Goal: Task Accomplishment & Management: Manage account settings

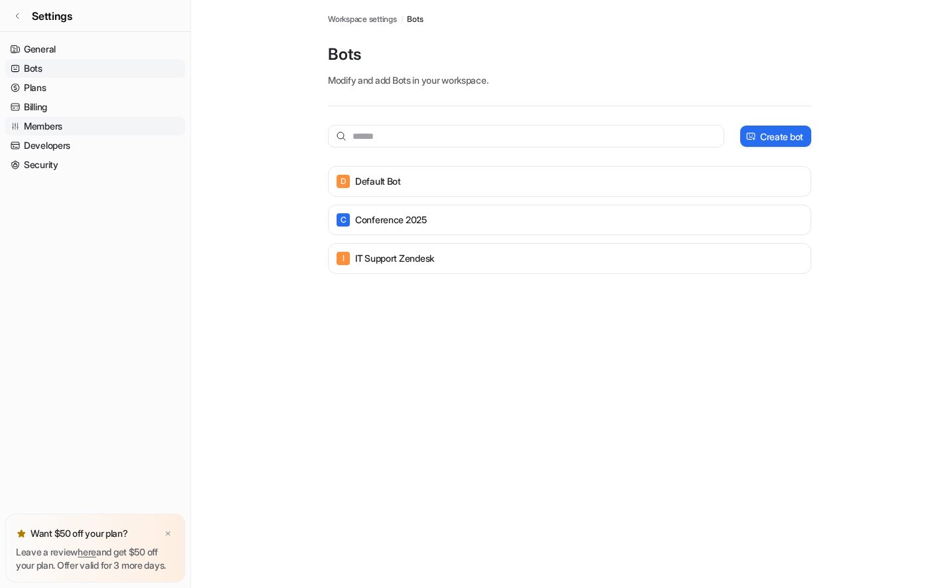
click at [57, 124] on link "Members" at bounding box center [95, 126] width 180 height 19
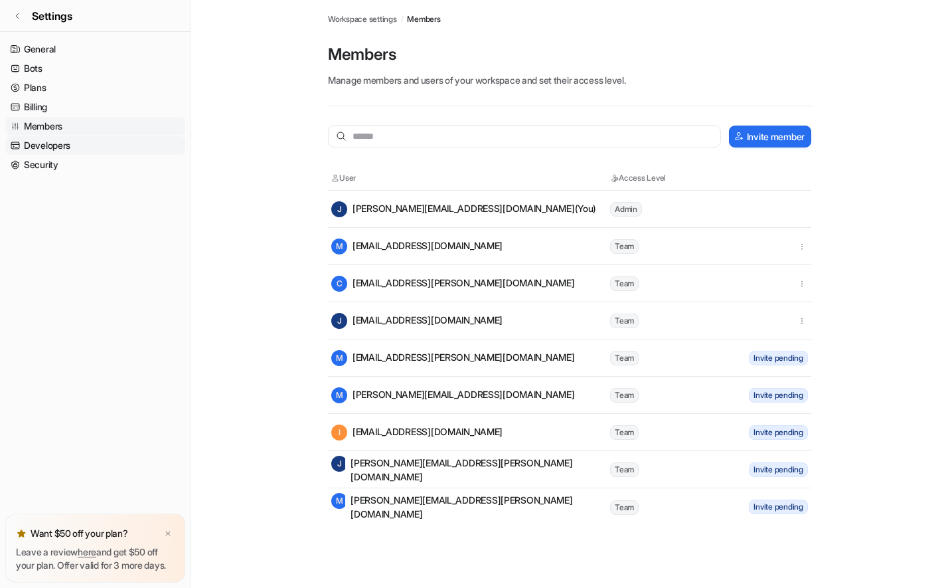
click at [62, 148] on link "Developers" at bounding box center [95, 145] width 180 height 19
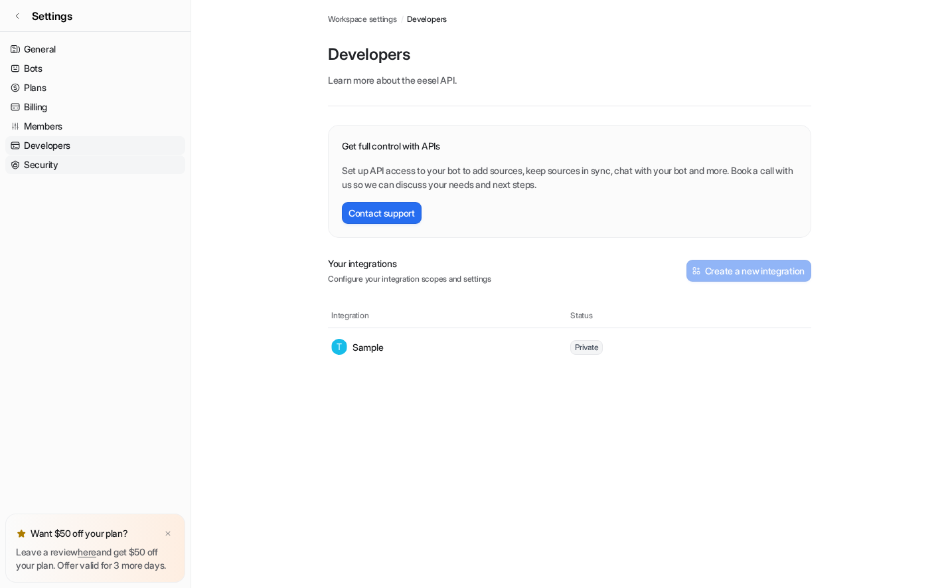
click at [59, 169] on link "Security" at bounding box center [95, 164] width 180 height 19
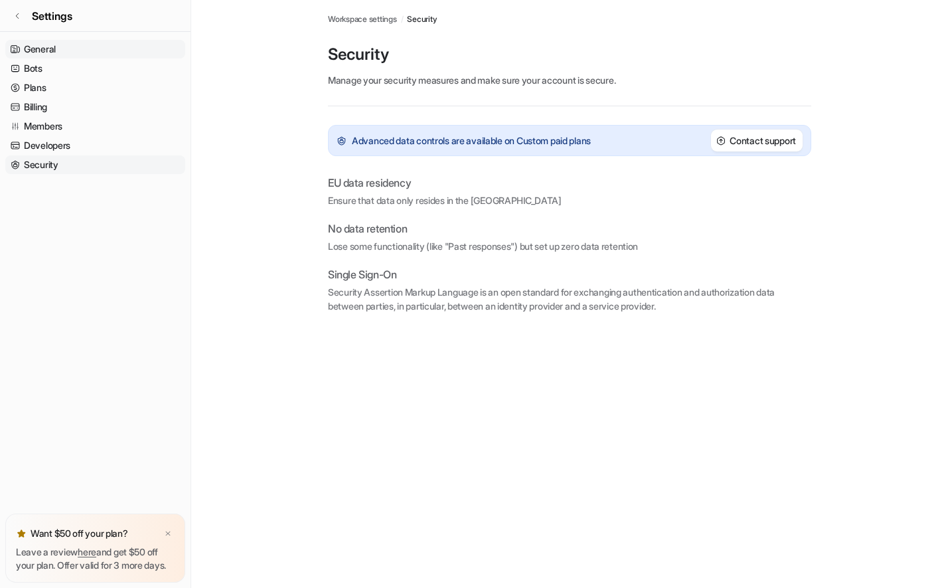
click at [49, 47] on link "General" at bounding box center [95, 49] width 180 height 19
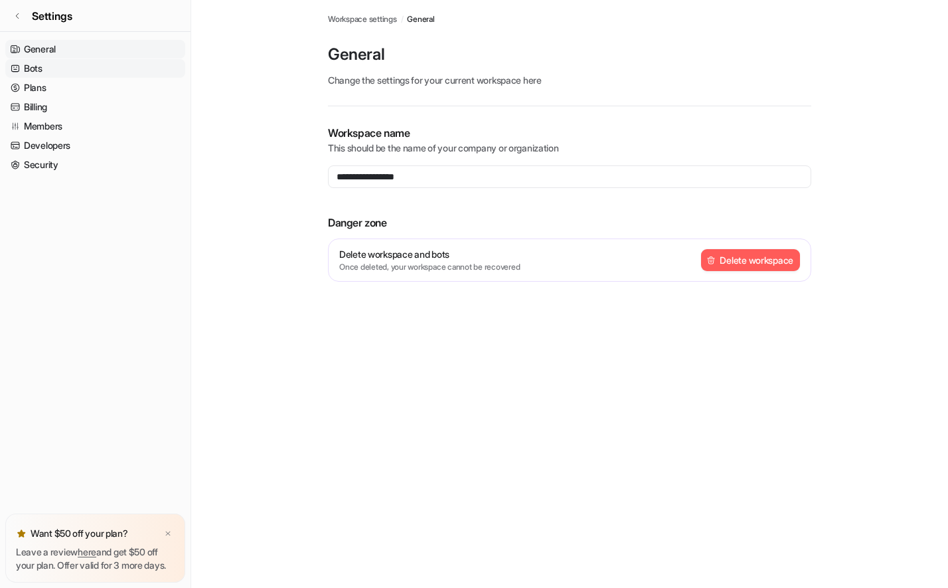
click at [49, 66] on link "Bots" at bounding box center [95, 68] width 180 height 19
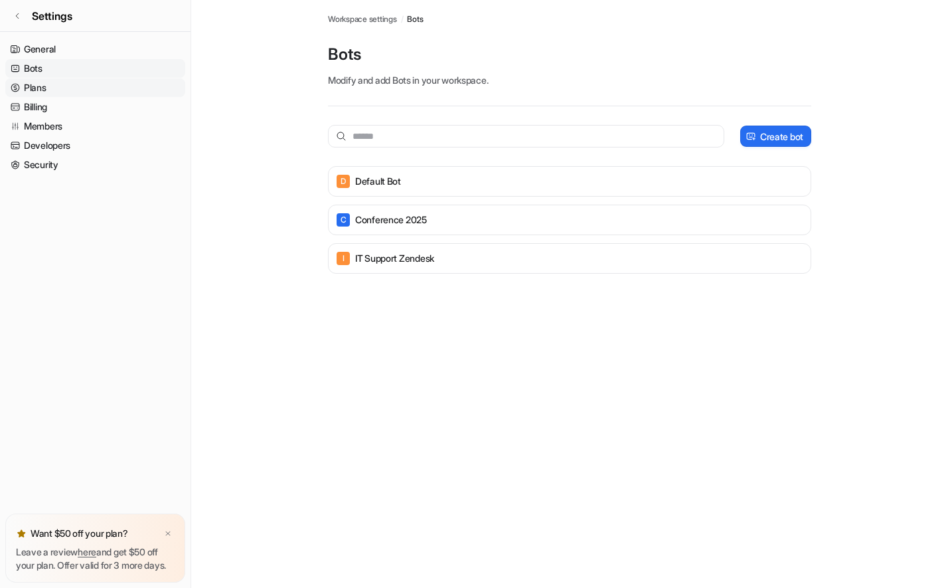
click at [49, 89] on link "Plans" at bounding box center [95, 87] width 180 height 19
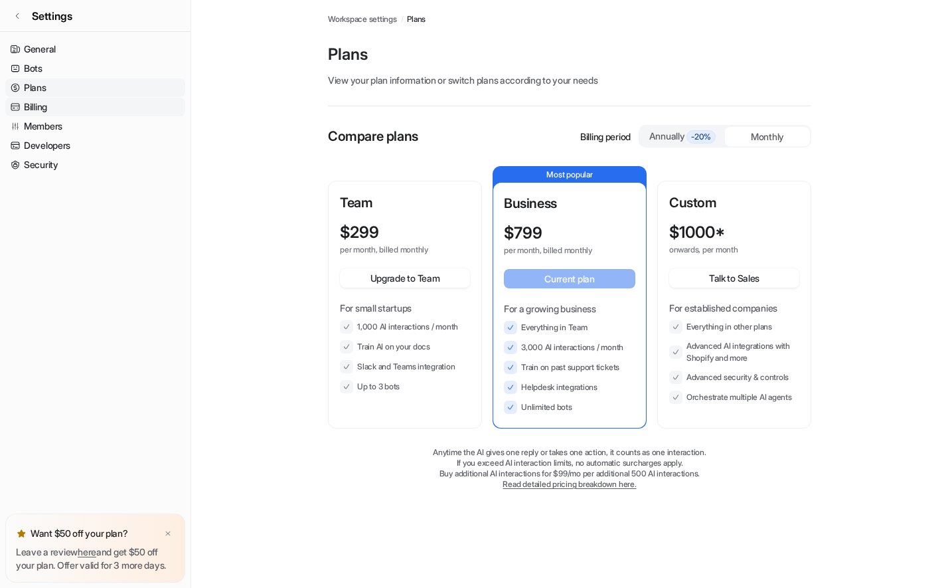
click at [47, 110] on link "Billing" at bounding box center [95, 107] width 180 height 19
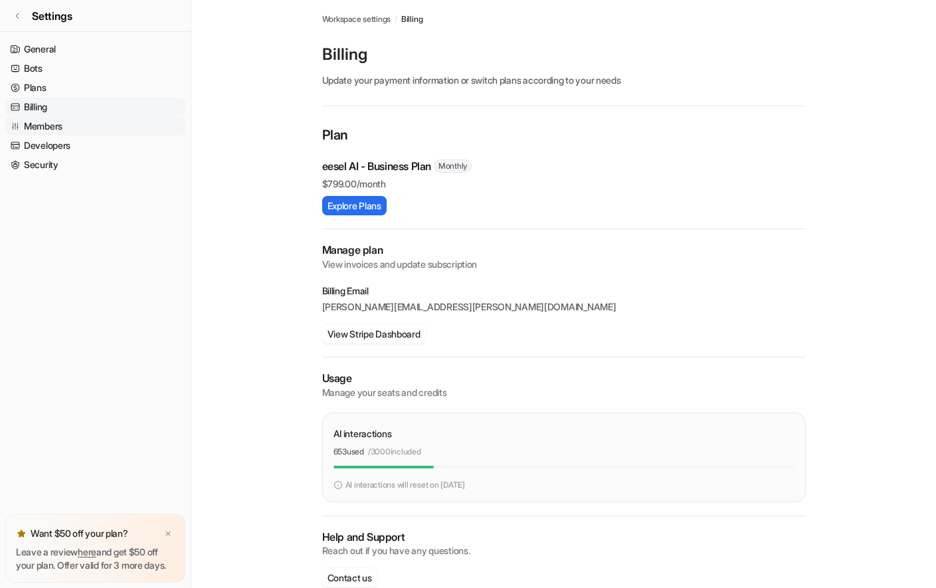
click at [48, 130] on link "Members" at bounding box center [95, 126] width 180 height 19
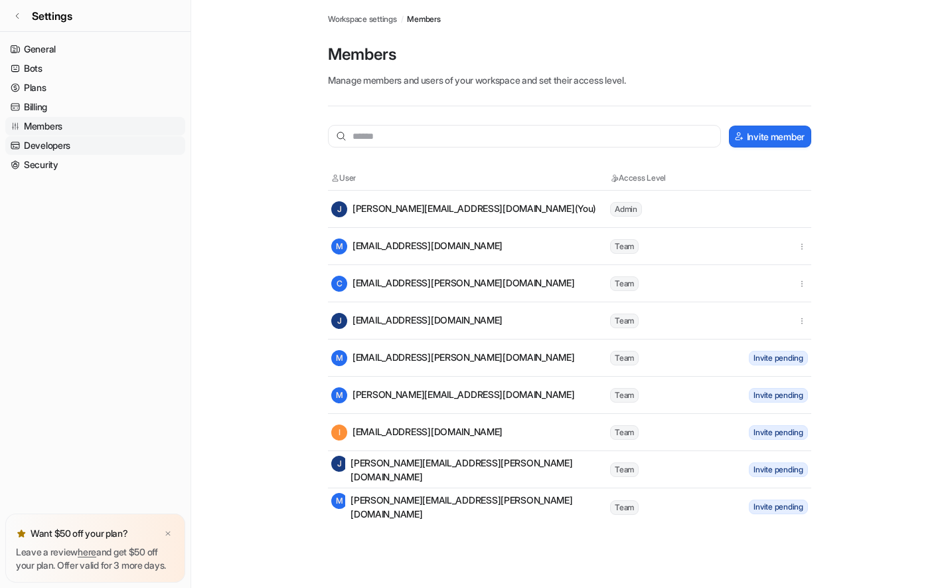
click at [48, 140] on link "Developers" at bounding box center [95, 145] width 180 height 19
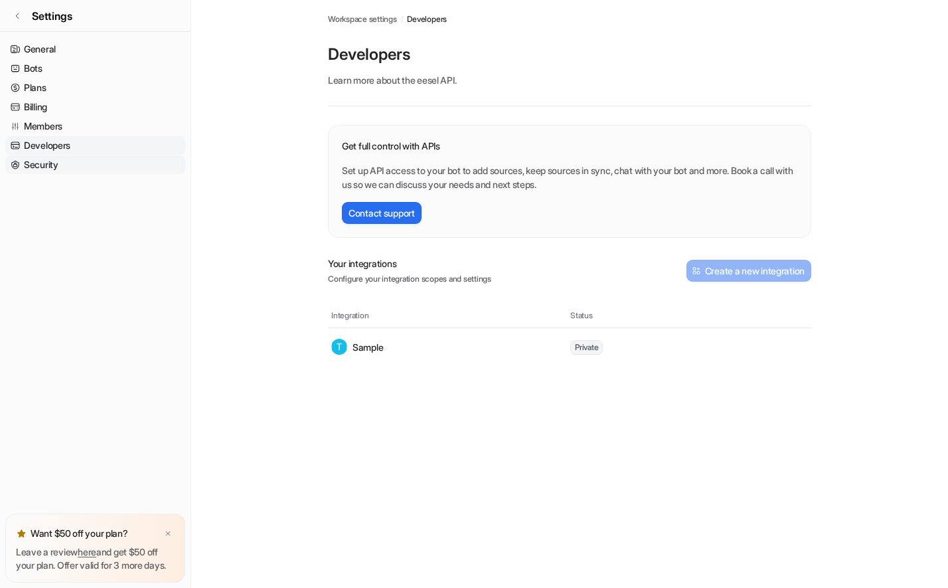
click at [48, 159] on link "Security" at bounding box center [95, 164] width 180 height 19
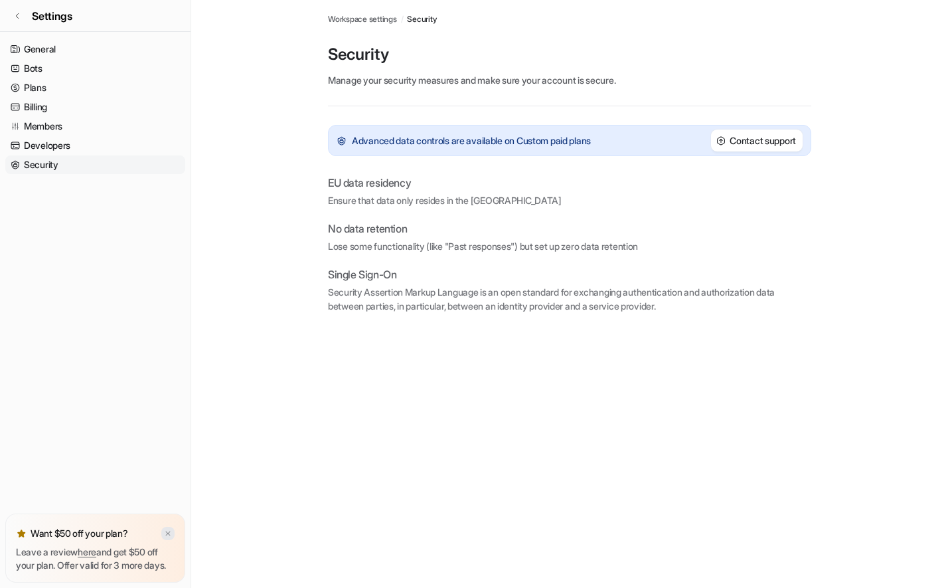
click at [164, 529] on img at bounding box center [168, 533] width 8 height 9
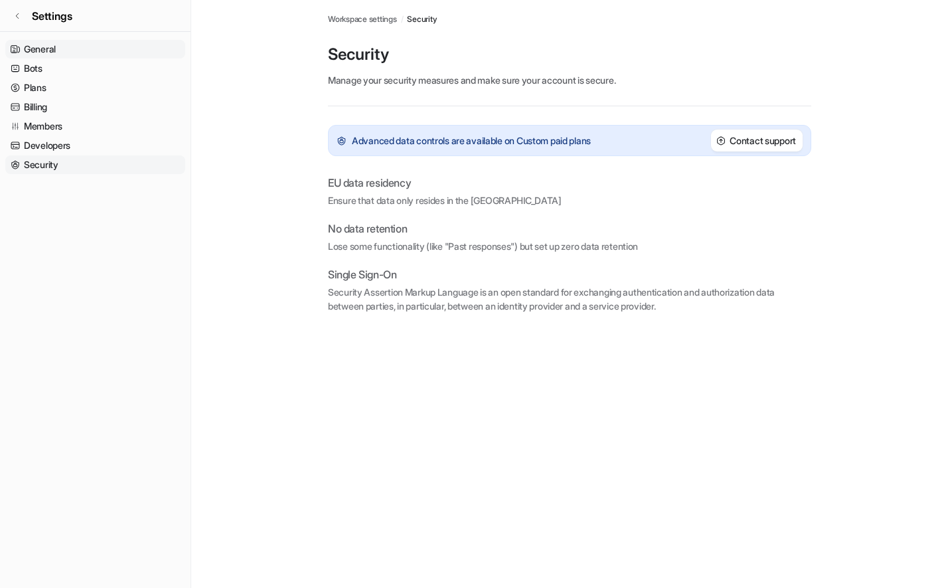
click at [67, 48] on link "General" at bounding box center [95, 49] width 180 height 19
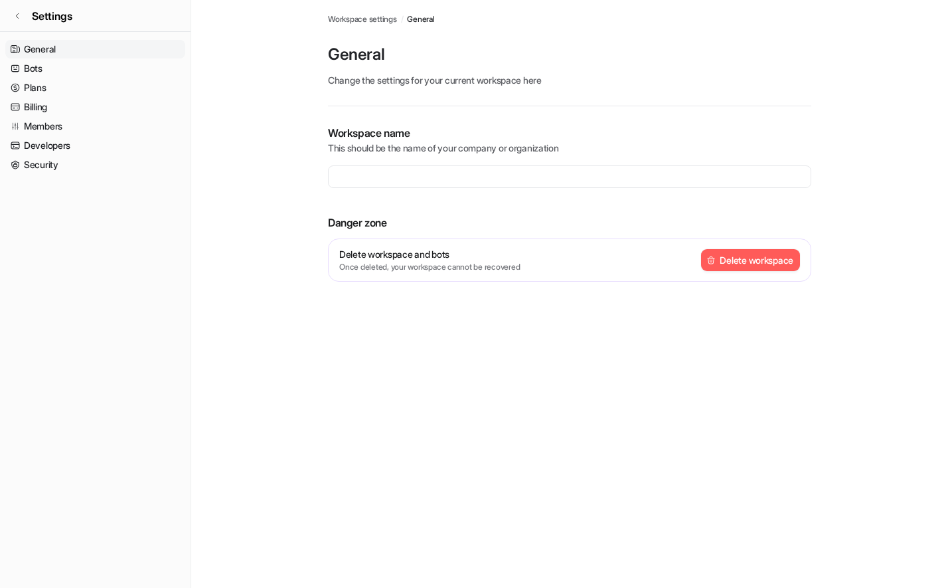
type input "**********"
click at [58, 130] on link "Members" at bounding box center [95, 126] width 180 height 19
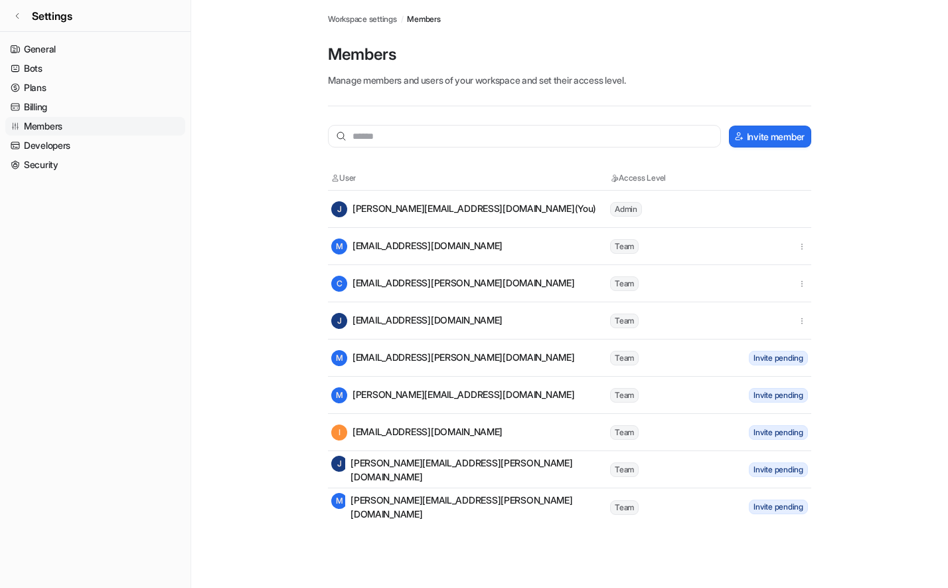
click at [628, 246] on span "Team" at bounding box center [624, 246] width 29 height 15
click at [804, 246] on icon "button" at bounding box center [802, 246] width 9 height 9
click at [805, 321] on icon "button" at bounding box center [802, 320] width 9 height 9
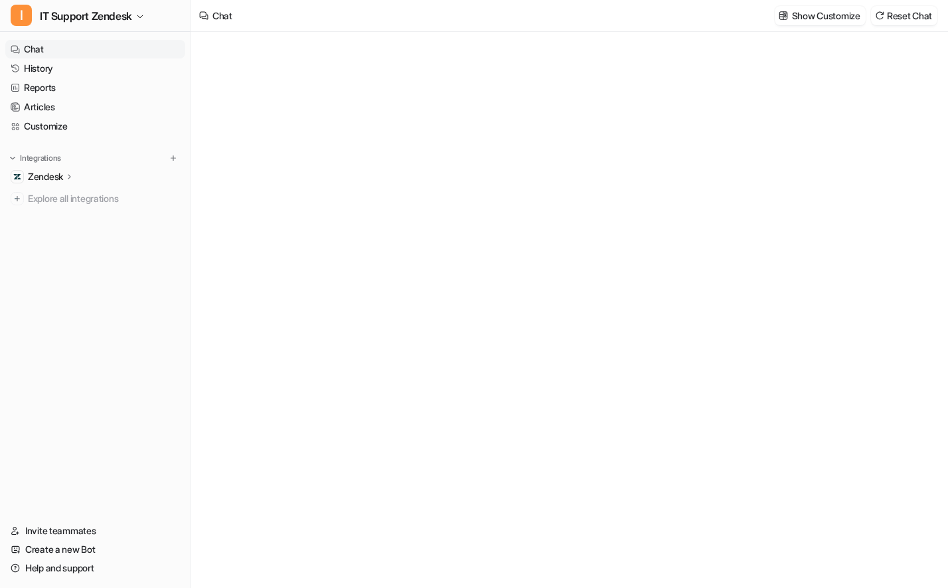
type textarea "**********"
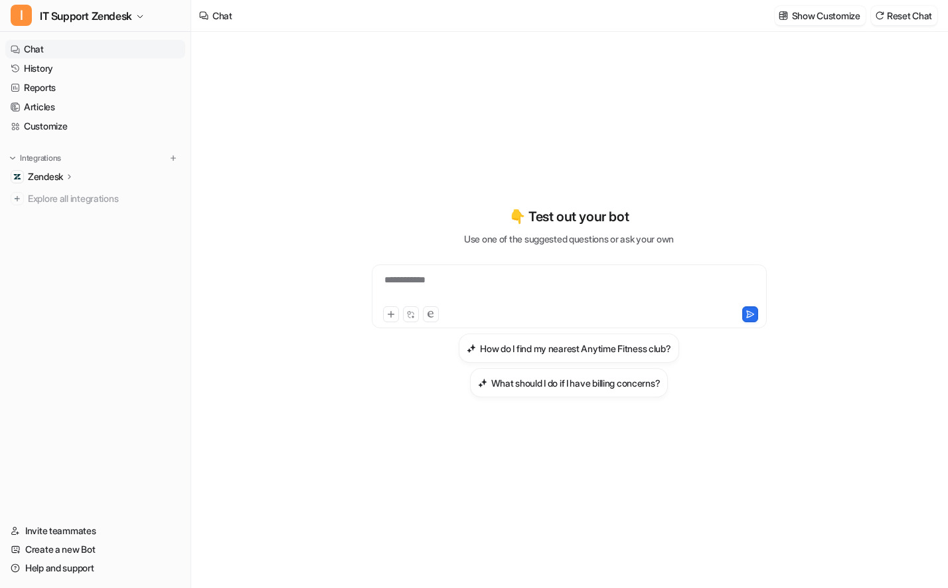
click at [59, 181] on p "Zendesk" at bounding box center [45, 176] width 35 height 13
click at [60, 234] on p "AI Agent" at bounding box center [56, 234] width 35 height 13
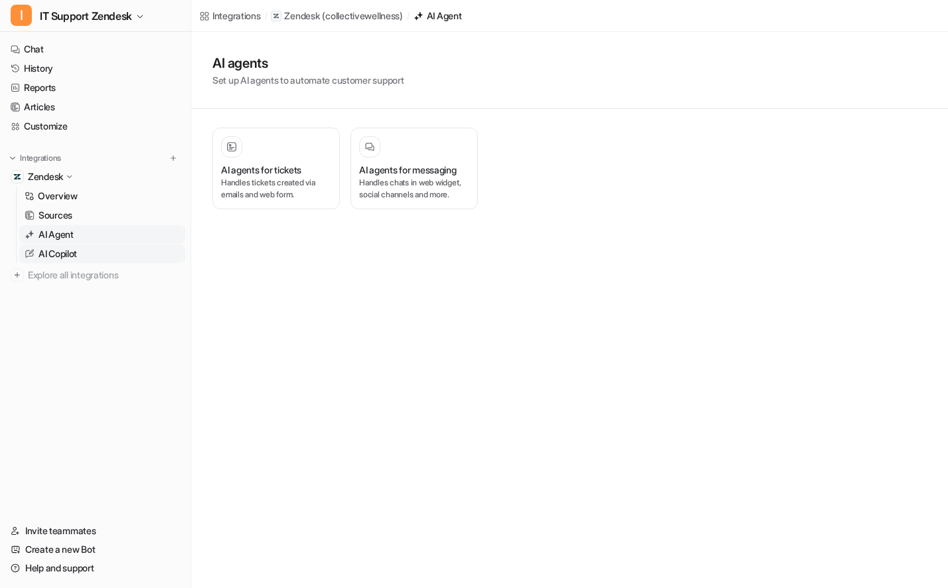
click at [65, 254] on p "AI Copilot" at bounding box center [58, 253] width 39 height 13
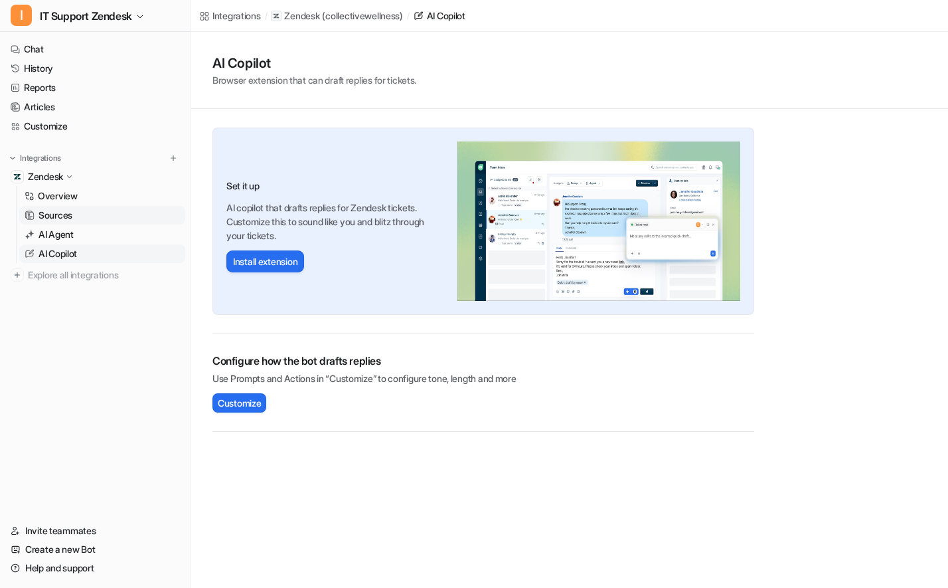
click at [68, 215] on p "Sources" at bounding box center [56, 215] width 34 height 13
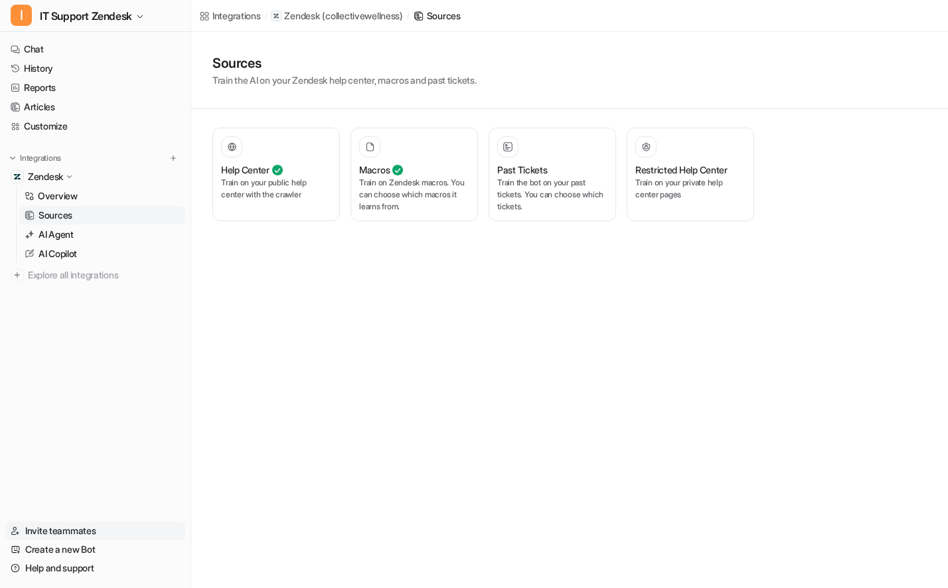
click at [82, 528] on link "Invite teammates" at bounding box center [95, 530] width 180 height 19
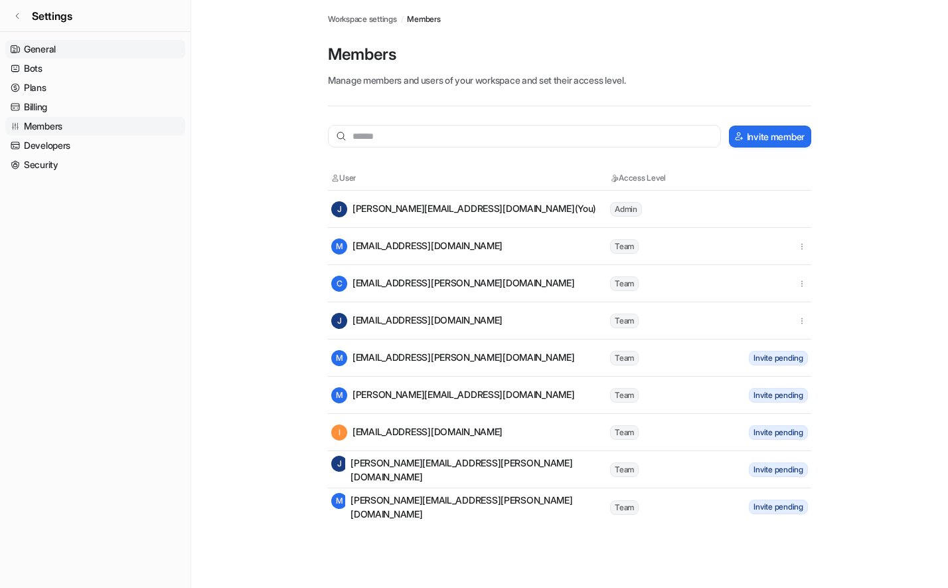
click at [42, 43] on link "General" at bounding box center [95, 49] width 180 height 19
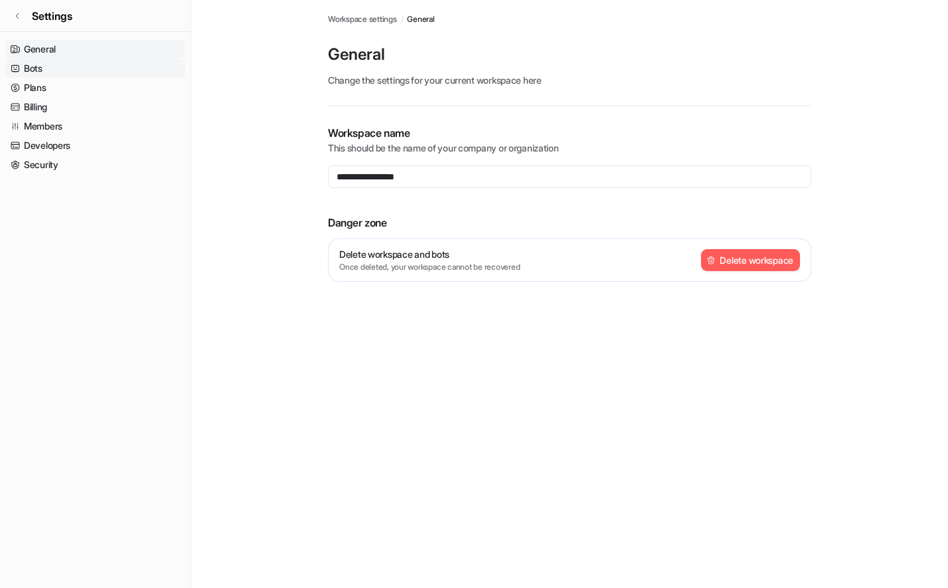
click at [44, 70] on link "Bots" at bounding box center [95, 68] width 180 height 19
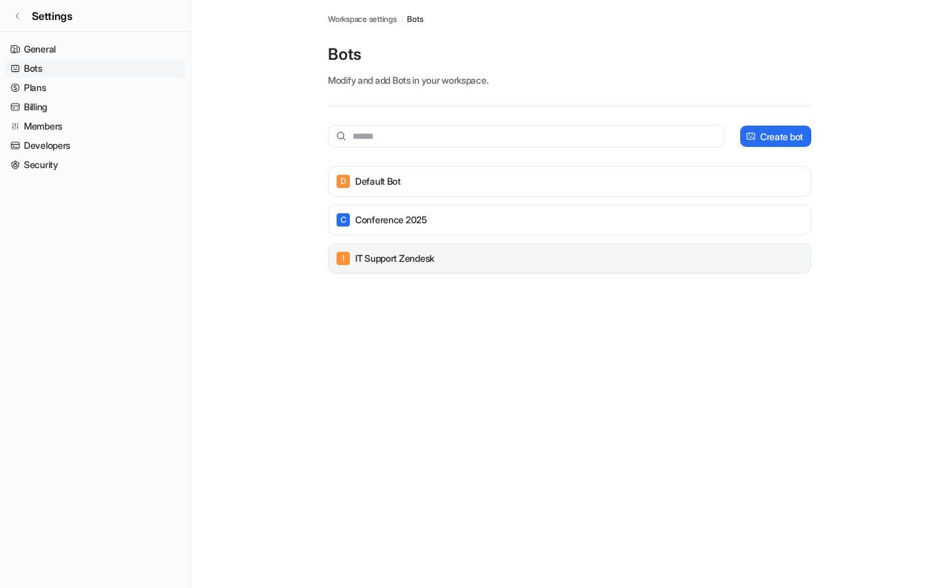
click at [404, 259] on p "IT Support Zendesk" at bounding box center [394, 258] width 79 height 13
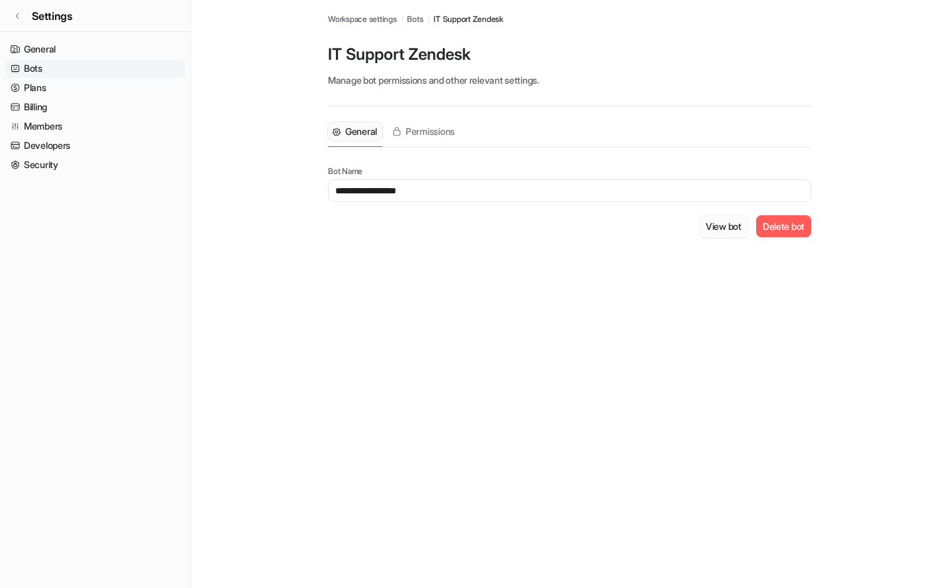
click at [719, 225] on button "View bot" at bounding box center [723, 226] width 49 height 22
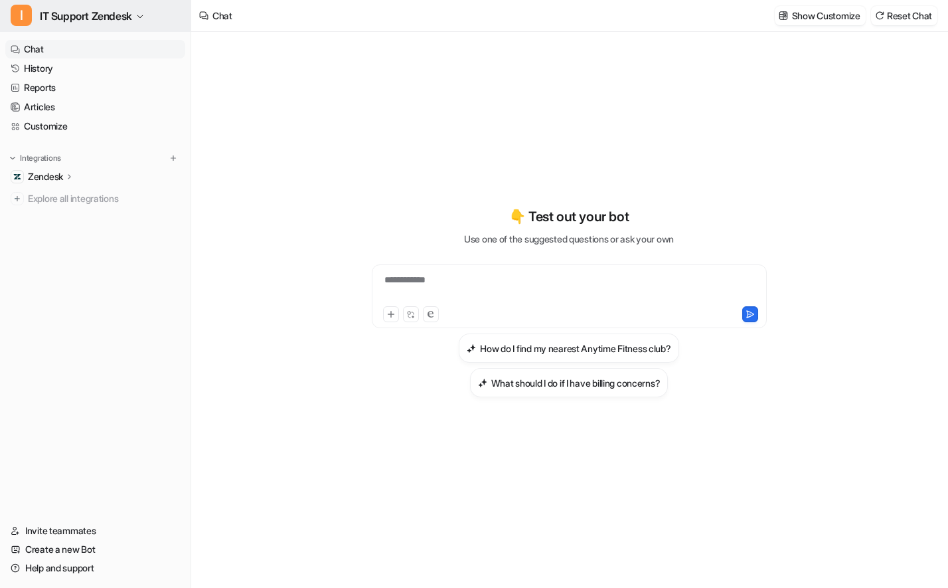
click at [144, 17] on icon "button" at bounding box center [140, 17] width 8 height 8
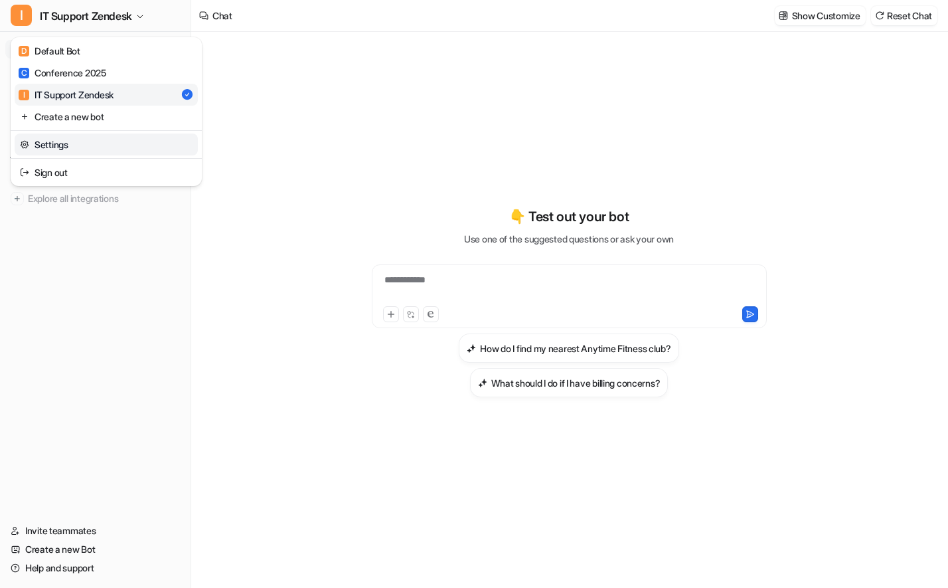
click at [70, 143] on link "Settings" at bounding box center [106, 145] width 183 height 22
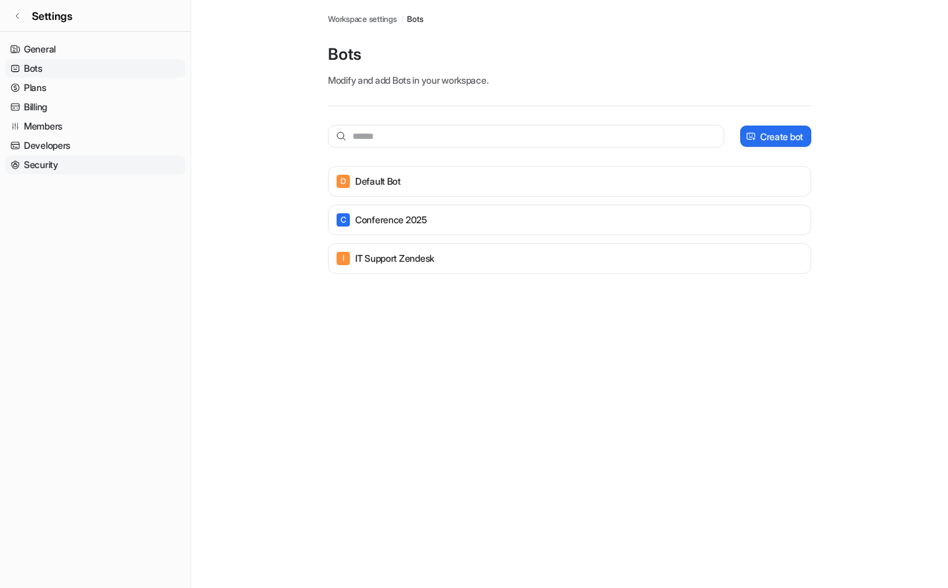
click at [47, 165] on link "Security" at bounding box center [95, 164] width 180 height 19
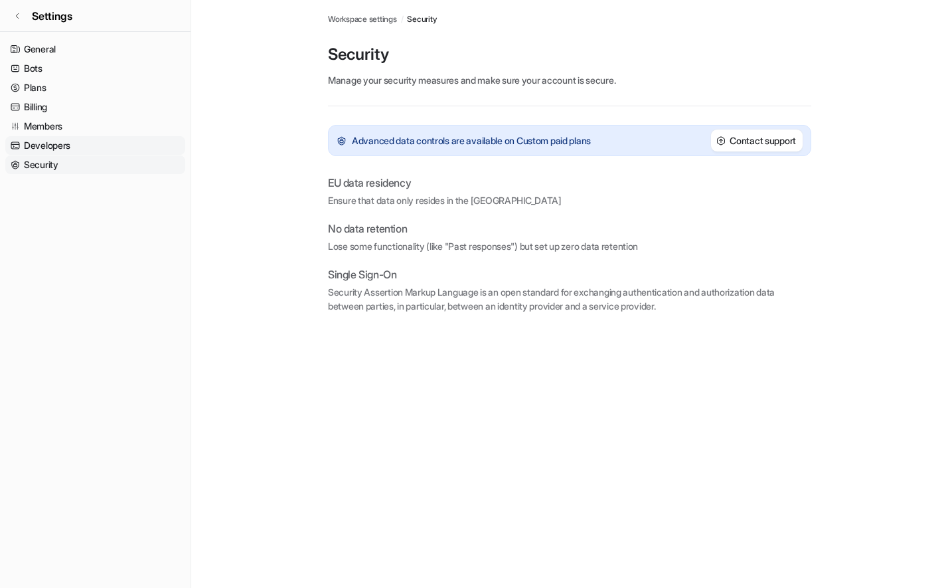
click at [56, 142] on link "Developers" at bounding box center [95, 145] width 180 height 19
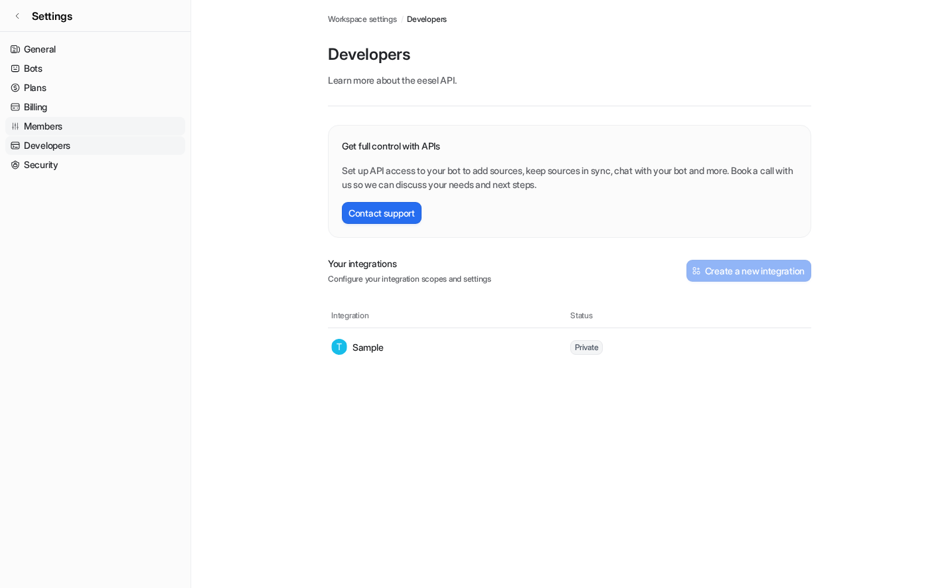
click at [56, 130] on link "Members" at bounding box center [95, 126] width 180 height 19
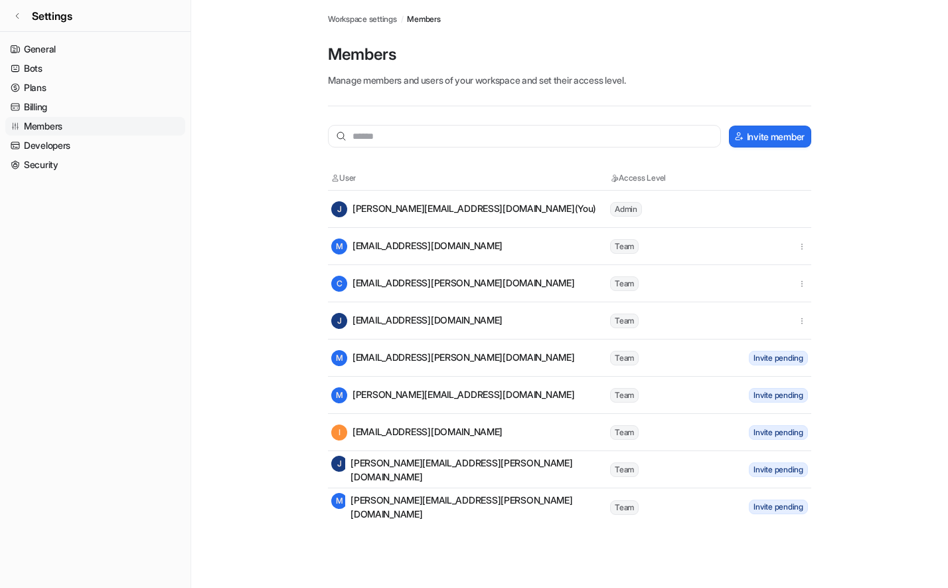
click at [507, 290] on div "C [EMAIL_ADDRESS][PERSON_NAME][DOMAIN_NAME]" at bounding box center [453, 284] width 244 height 16
click at [384, 17] on span "Workspace settings" at bounding box center [362, 19] width 69 height 12
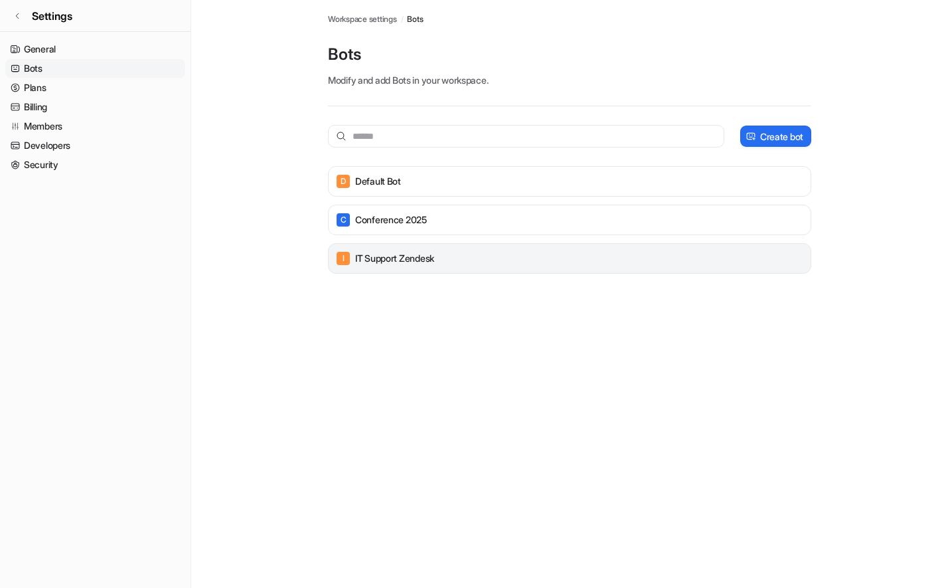
click at [422, 261] on p "IT Support Zendesk" at bounding box center [394, 258] width 79 height 13
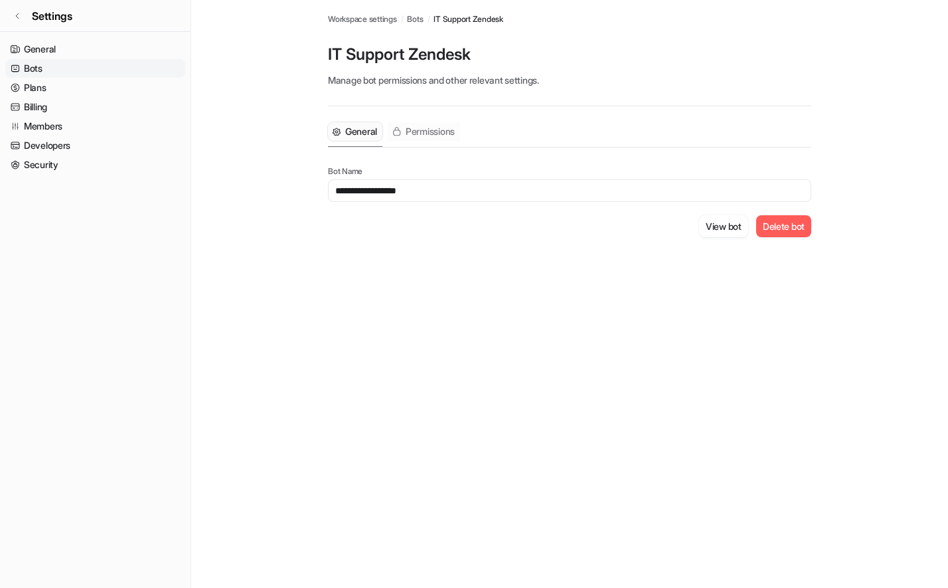
click at [424, 132] on span "Permissions" at bounding box center [430, 131] width 49 height 13
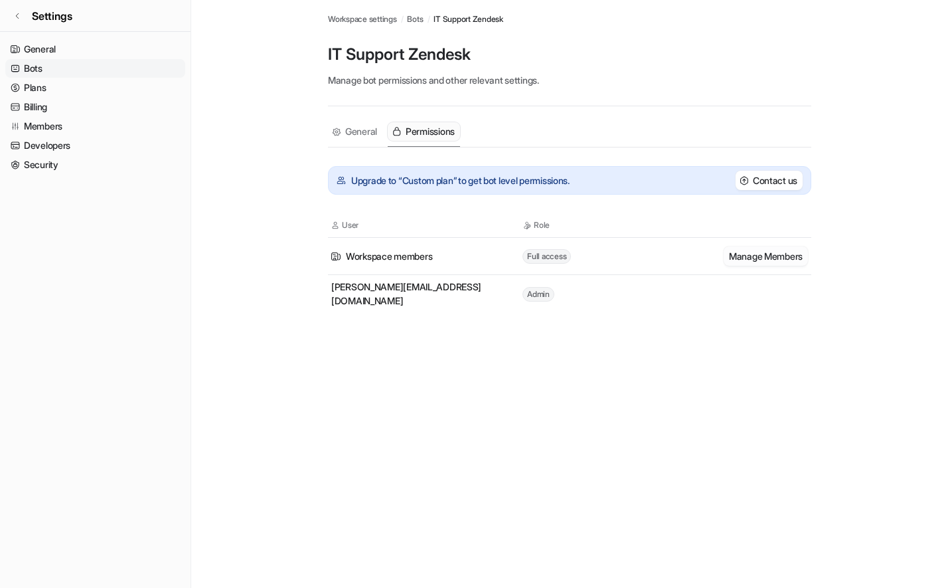
click at [796, 254] on button "Manage Members" at bounding box center [766, 255] width 84 height 19
